Goal: Task Accomplishment & Management: Manage account settings

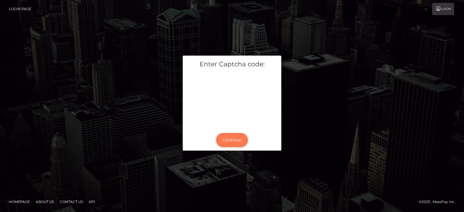
click at [236, 140] on button "Continue" at bounding box center [232, 140] width 32 height 14
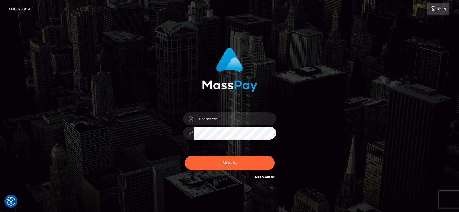
checkbox input "true"
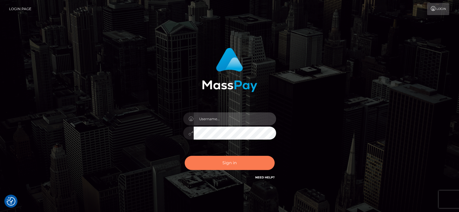
type input "fr.es"
click at [228, 157] on button "Sign in" at bounding box center [230, 163] width 90 height 14
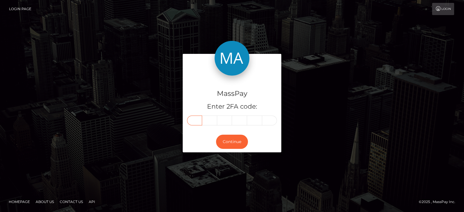
click at [195, 120] on input "text" at bounding box center [194, 121] width 15 height 10
paste input "9"
type input "9"
type input "0"
type input "1"
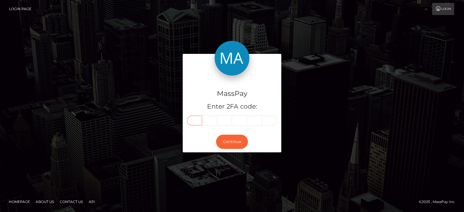
type input "1"
type input "8"
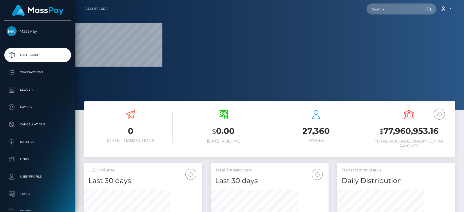
scroll to position [103, 118]
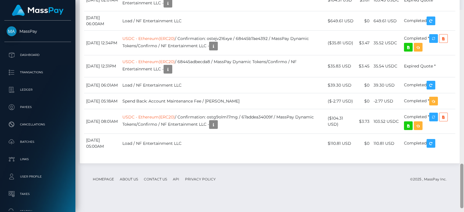
scroll to position [715, 0]
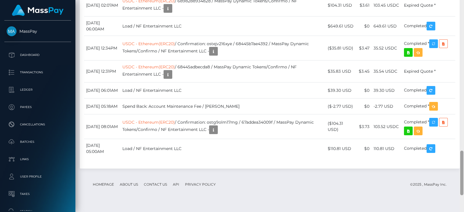
drag, startPoint x: 462, startPoint y: 80, endPoint x: 463, endPoint y: 185, distance: 105.0
click at [463, 185] on div at bounding box center [461, 173] width 3 height 45
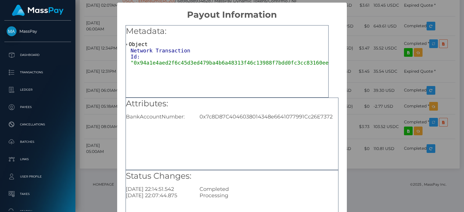
click at [368, 104] on div "× Payout Information Metadata: Object Network Transaction Id: "0x94a1e4aed2f6c4…" at bounding box center [232, 106] width 464 height 212
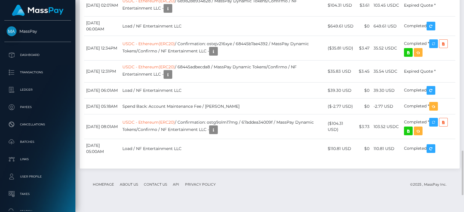
click at [422, 41] on div "Date/Time Description Amount Fee Received Status USDT - Ethereum(ERC20)" at bounding box center [270, 59] width 380 height 219
drag, startPoint x: 84, startPoint y: 67, endPoint x: 119, endPoint y: 76, distance: 35.3
drag, startPoint x: 361, startPoint y: 71, endPoint x: 373, endPoint y: 70, distance: 12.2
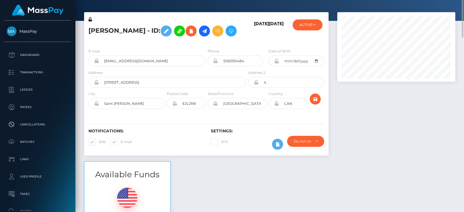
scroll to position [10, 0]
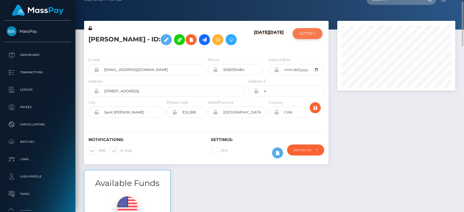
click at [303, 32] on button "ACTIVE" at bounding box center [308, 33] width 30 height 11
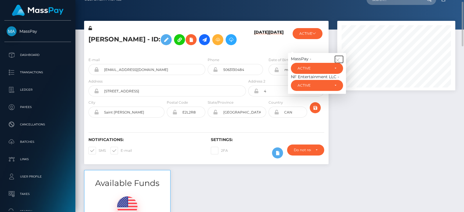
click at [338, 63] on icon "button" at bounding box center [337, 60] width 5 height 5
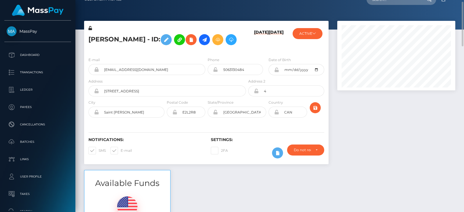
click at [368, 120] on div at bounding box center [396, 95] width 127 height 149
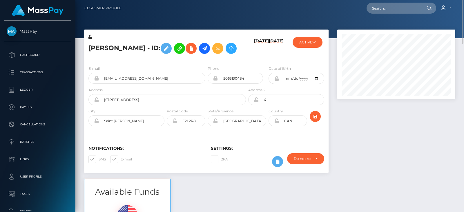
scroll to position [0, 0]
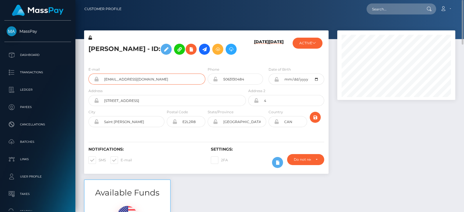
drag, startPoint x: 154, startPoint y: 97, endPoint x: 98, endPoint y: 97, distance: 56.0
click at [98, 85] on div "[EMAIL_ADDRESS][DOMAIN_NAME]" at bounding box center [146, 79] width 117 height 11
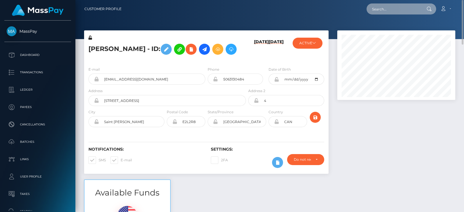
click at [396, 6] on input "text" at bounding box center [394, 8] width 55 height 11
paste input "[EMAIL_ADDRESS][DOMAIN_NAME]"
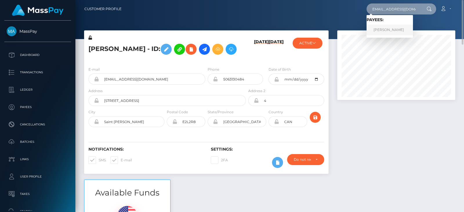
type input "[EMAIL_ADDRESS][DOMAIN_NAME]"
click at [403, 28] on link "Christopher Pineau" at bounding box center [390, 30] width 46 height 11
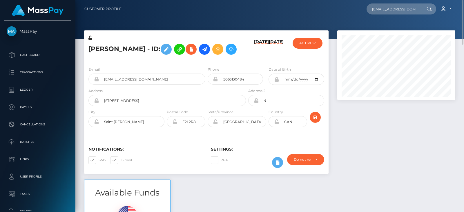
click at [393, 120] on div at bounding box center [396, 104] width 127 height 149
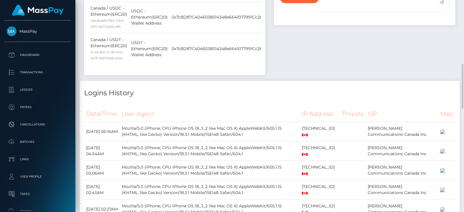
scroll to position [322, 0]
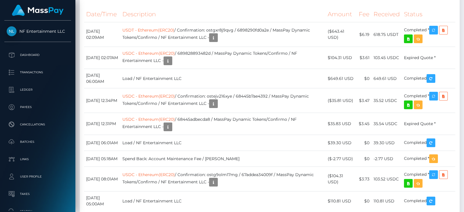
scroll to position [69, 118]
click at [366, 88] on td "$0" at bounding box center [364, 78] width 15 height 19
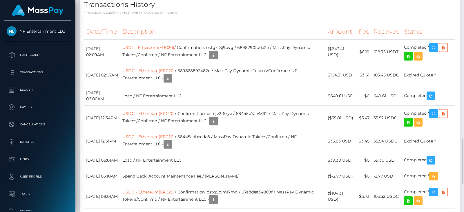
scroll to position [653, 0]
